Goal: Transaction & Acquisition: Purchase product/service

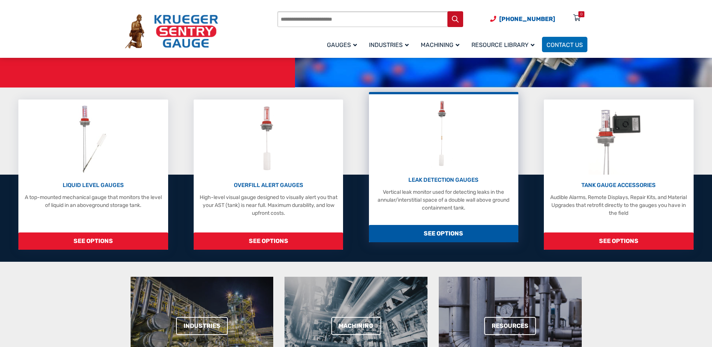
scroll to position [150, 0]
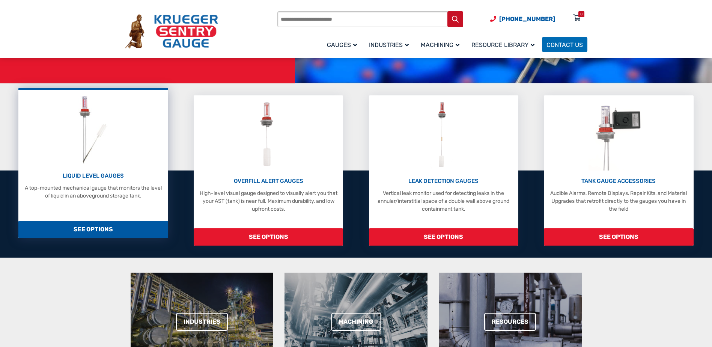
click at [104, 176] on p "LIQUID LEVEL GAUGES" at bounding box center [93, 176] width 142 height 9
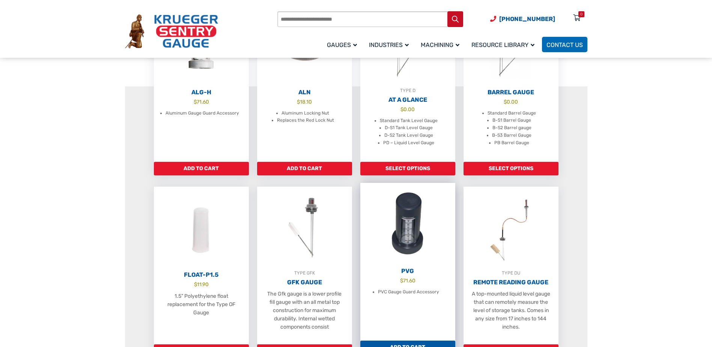
scroll to position [300, 0]
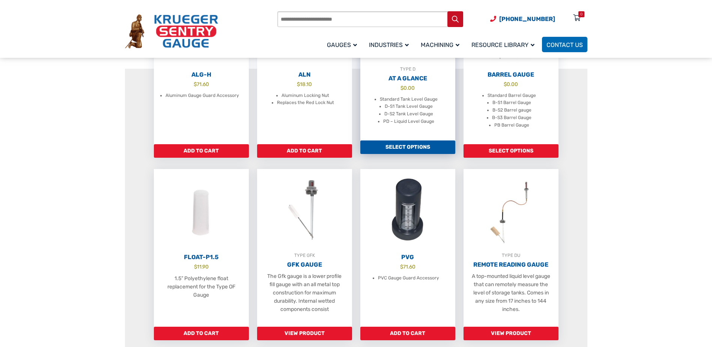
click at [409, 125] on li "PD – Liquid Level Gauge" at bounding box center [408, 122] width 51 height 8
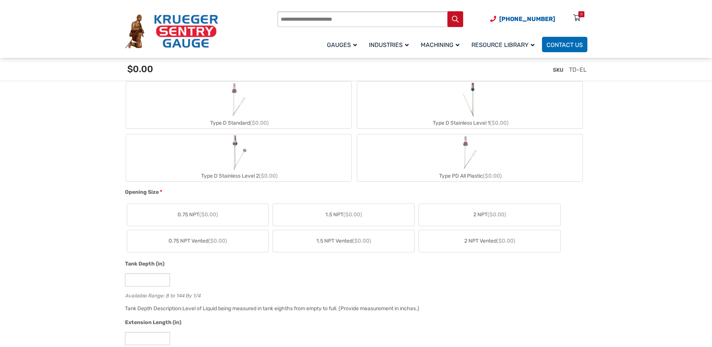
scroll to position [300, 0]
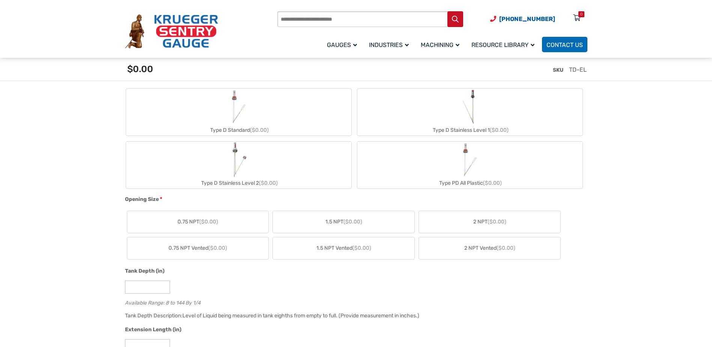
click at [239, 116] on img "Type D Standard" at bounding box center [239, 107] width 36 height 36
